Goal: Information Seeking & Learning: Learn about a topic

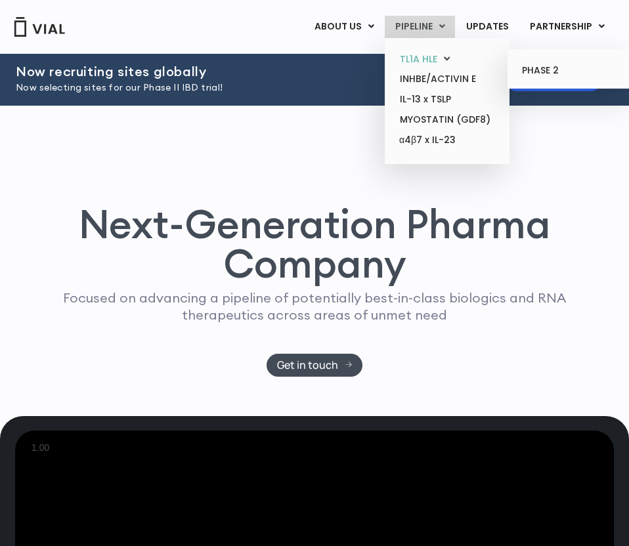
click at [410, 56] on link "TL1A HLE" at bounding box center [446, 59] width 115 height 20
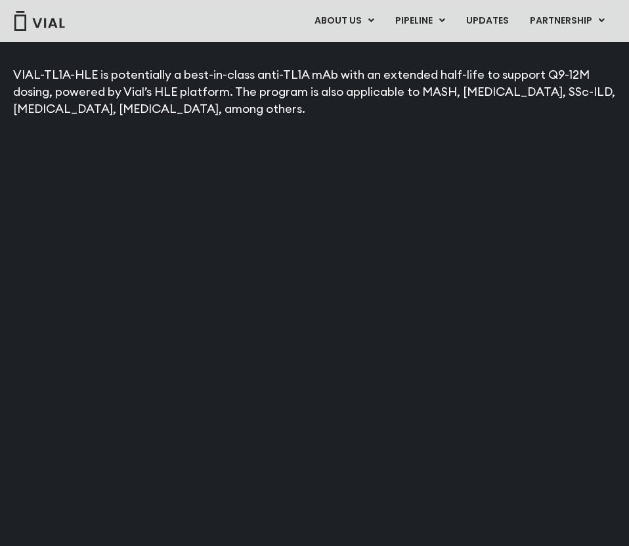
scroll to position [2029, 0]
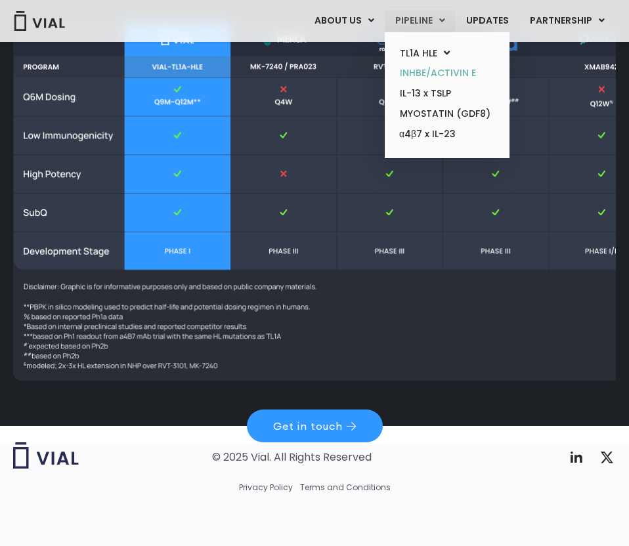
click at [419, 75] on link "INHBE/ACTIVIN E" at bounding box center [446, 73] width 115 height 20
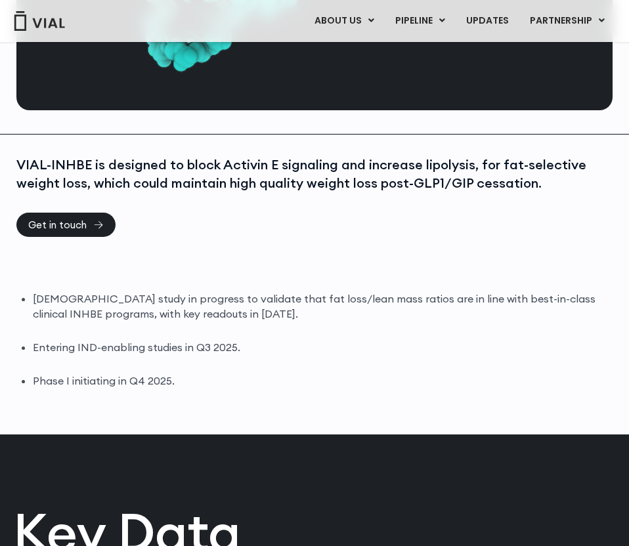
scroll to position [431, 0]
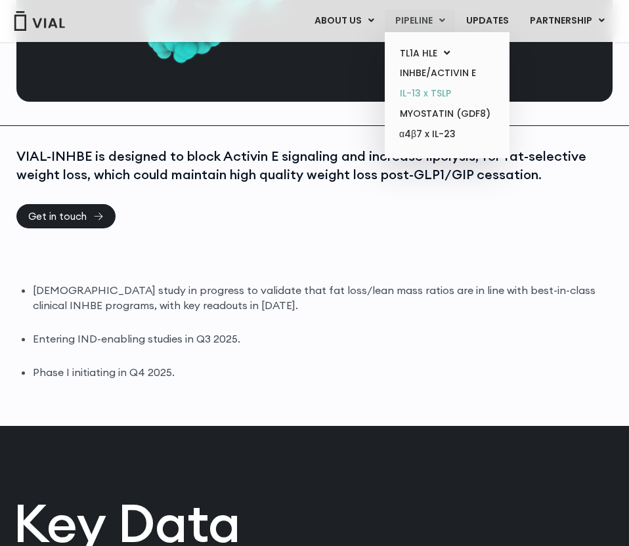
click at [417, 95] on link "IL-13 x TSLP" at bounding box center [446, 93] width 115 height 20
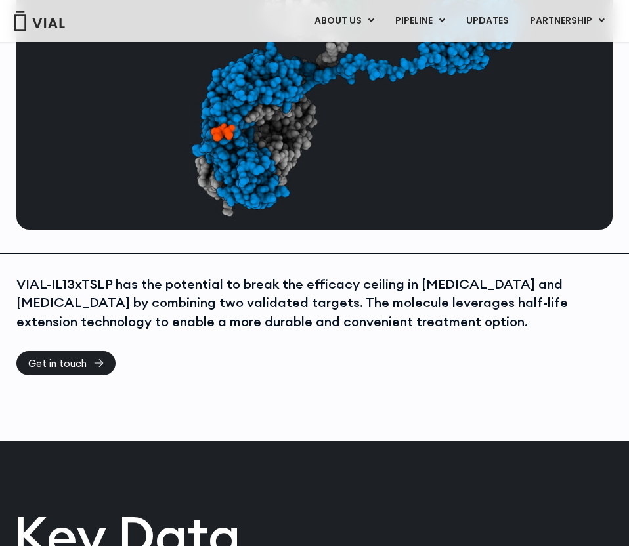
scroll to position [346, 0]
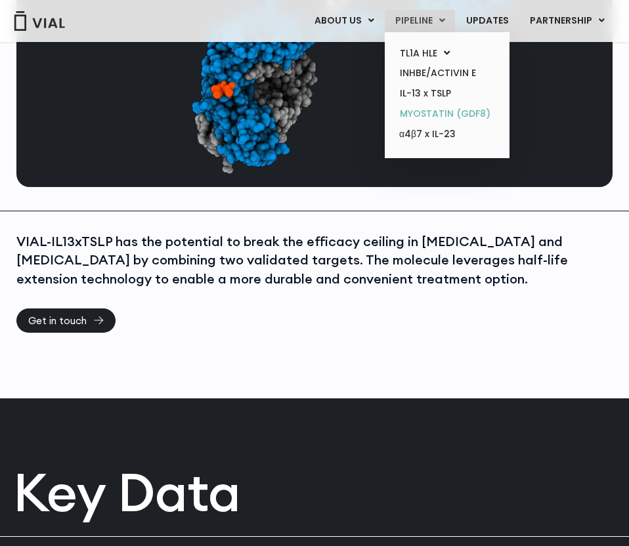
click at [439, 113] on link "MYOSTATIN (GDF8)" at bounding box center [446, 114] width 115 height 20
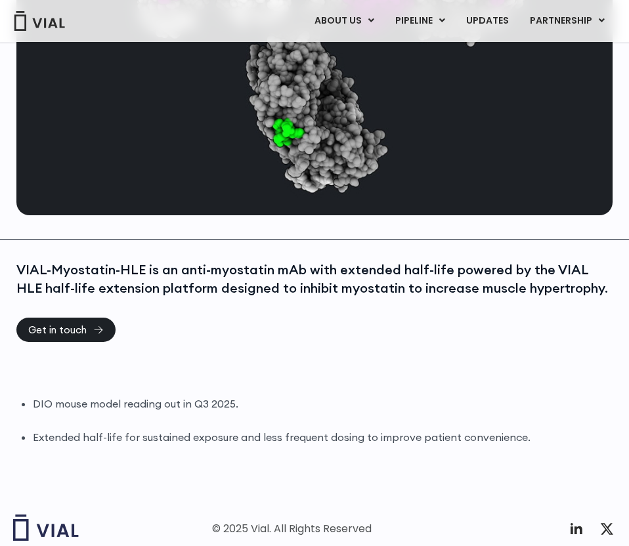
scroll to position [356, 0]
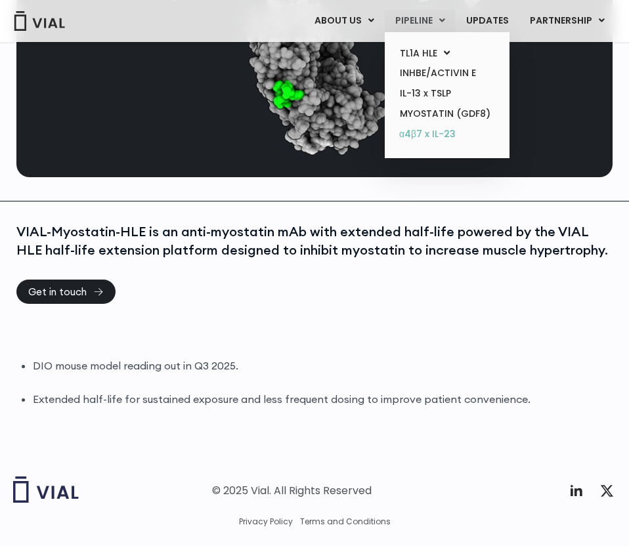
click at [437, 137] on link "α4β7 x IL-23" at bounding box center [446, 134] width 115 height 21
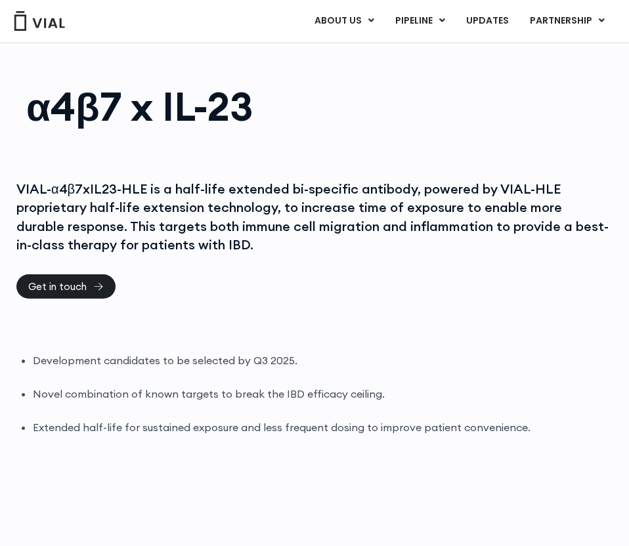
scroll to position [28, 0]
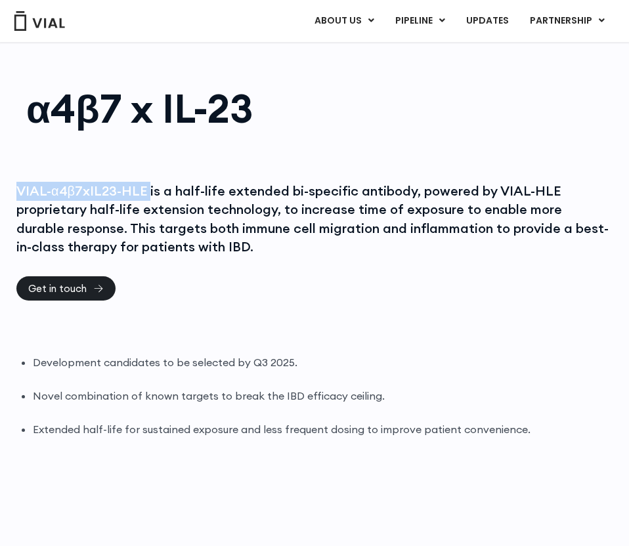
drag, startPoint x: 147, startPoint y: 193, endPoint x: -28, endPoint y: 175, distance: 175.5
click at [0, 175] on html "Skip to content Vial Announces Dosing of First Patient in Phase 1 Healthy Volun…" at bounding box center [314, 392] width 629 height 841
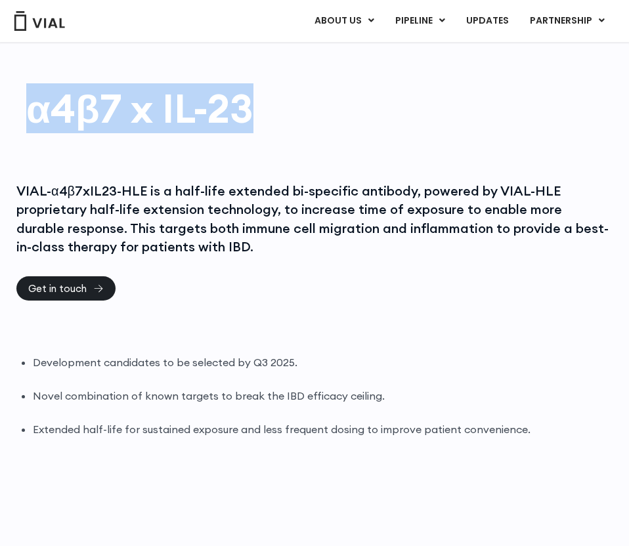
drag, startPoint x: 15, startPoint y: 121, endPoint x: 312, endPoint y: 100, distance: 297.4
click at [314, 102] on div "α4β7 x IL-23" at bounding box center [314, 107] width 629 height 108
copy h1 "α4β7 x IL-23"
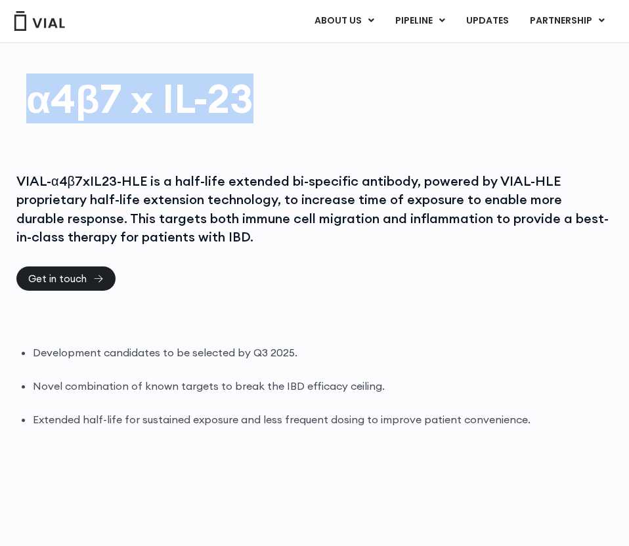
scroll to position [38, 0]
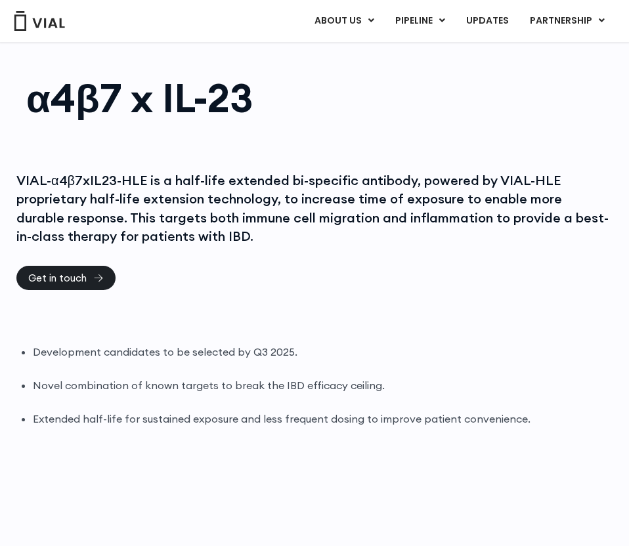
click at [167, 415] on li "Extended half-life for sustained exposure and less frequent dosing to improve p…" at bounding box center [323, 418] width 580 height 15
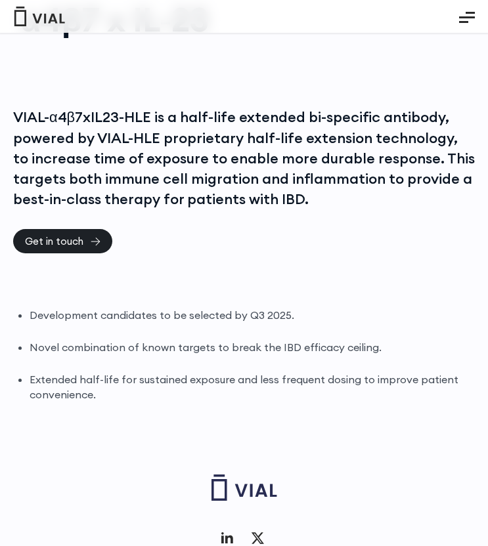
scroll to position [58, 0]
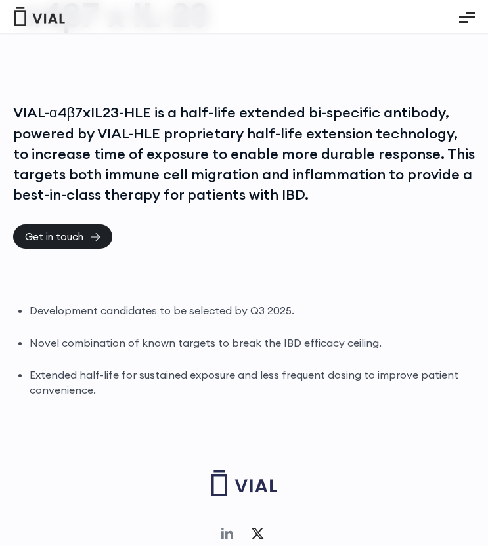
click at [227, 531] on icon at bounding box center [227, 534] width 16 height 16
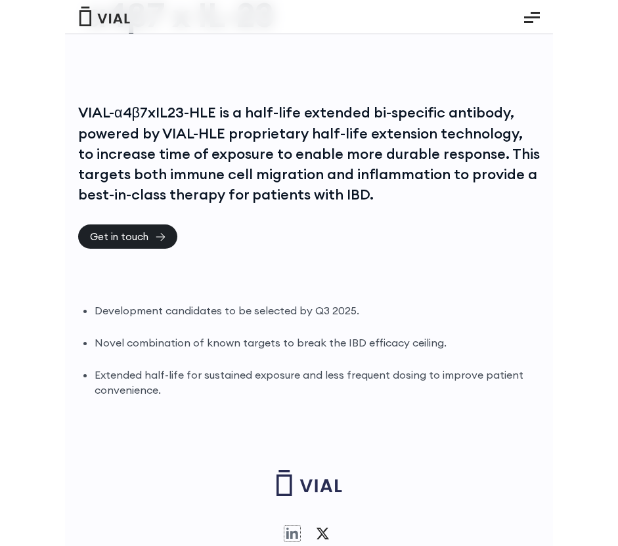
scroll to position [70, 0]
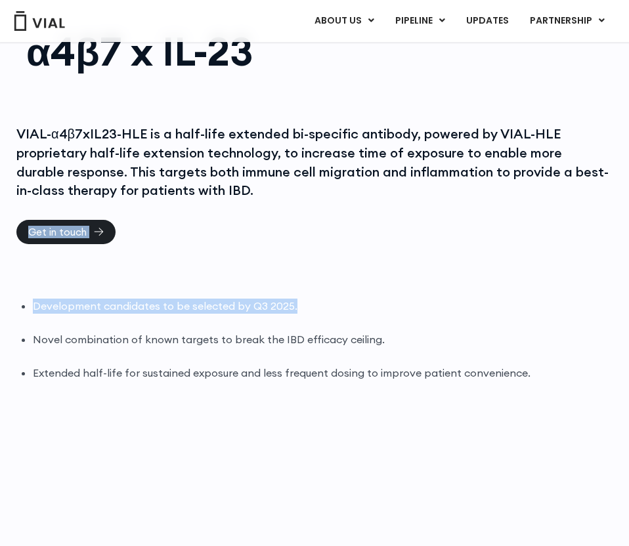
drag, startPoint x: 0, startPoint y: 243, endPoint x: 289, endPoint y: 300, distance: 295.0
click at [297, 300] on div "VIAL-α4β7xIL23-HLE is a half-life extended bi-specific antibody, powered by VIA…" at bounding box center [314, 367] width 629 height 526
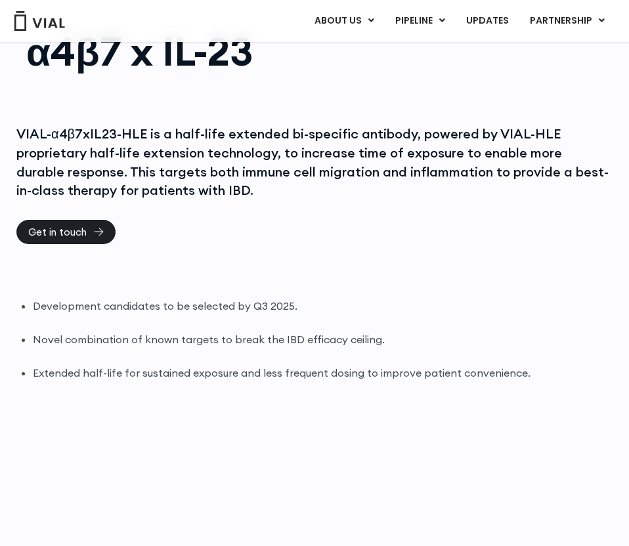
click at [249, 228] on div "VIAL-α4β7xIL23-HLE is a half-life extended bi-specific antibody, powered by VIA…" at bounding box center [314, 367] width 629 height 526
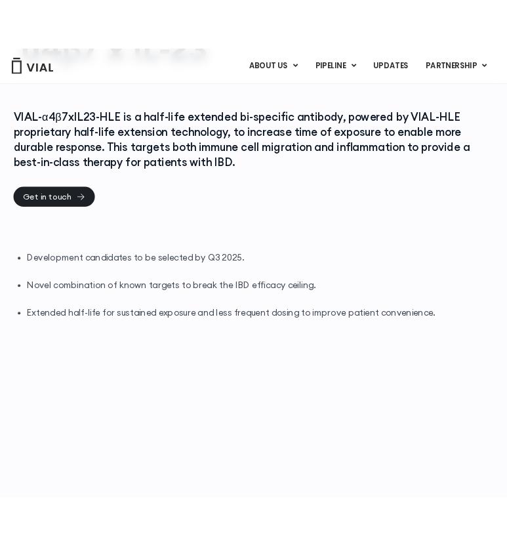
scroll to position [0, 0]
